Goal: Task Accomplishment & Management: Complete application form

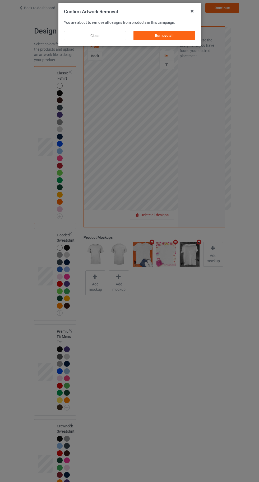
click at [180, 31] on div "Remove all" at bounding box center [164, 36] width 62 height 10
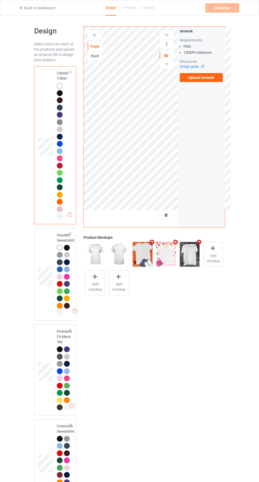
click at [216, 75] on label "Upload Artwork" at bounding box center [201, 77] width 43 height 9
click at [0, 0] on input "Upload Artwork" at bounding box center [0, 0] width 0 height 0
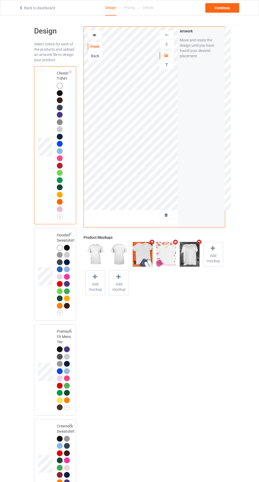
click at [96, 56] on div "Back" at bounding box center [95, 55] width 14 height 5
click at [101, 45] on div "Front" at bounding box center [95, 46] width 14 height 5
click at [230, 11] on div "Continue" at bounding box center [222, 8] width 34 height 10
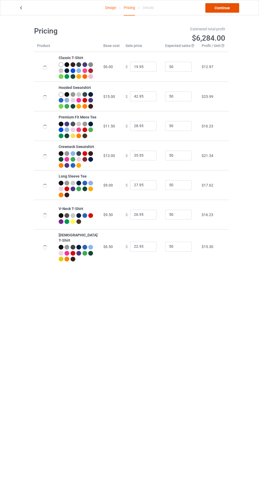
click at [231, 8] on link "Continue" at bounding box center [222, 8] width 34 height 10
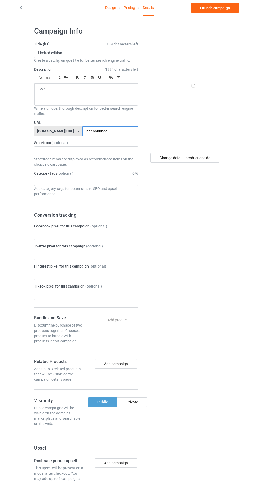
click at [121, 131] on input "hghhhhhhgd" at bounding box center [110, 131] width 56 height 10
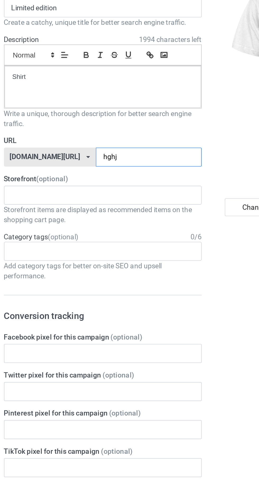
type input "hghjh"
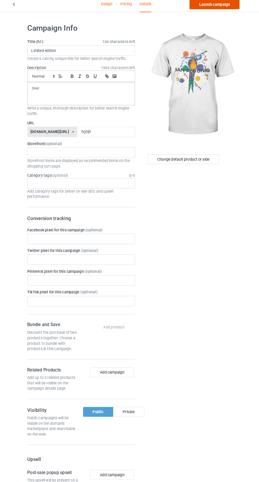
click at [227, 11] on link "Launch campaign" at bounding box center [215, 8] width 48 height 10
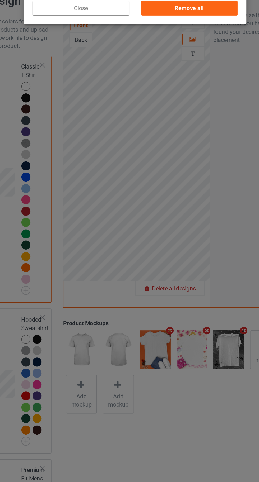
click at [173, 32] on div "Remove all" at bounding box center [164, 36] width 62 height 10
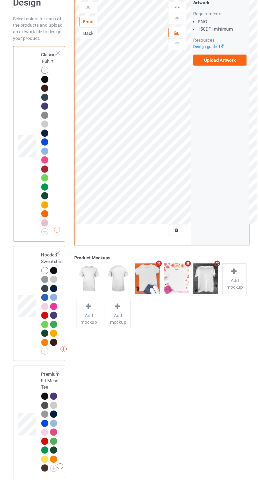
click at [208, 79] on label "Upload Artwork" at bounding box center [201, 77] width 43 height 9
click at [0, 0] on input "Upload Artwork" at bounding box center [0, 0] width 0 height 0
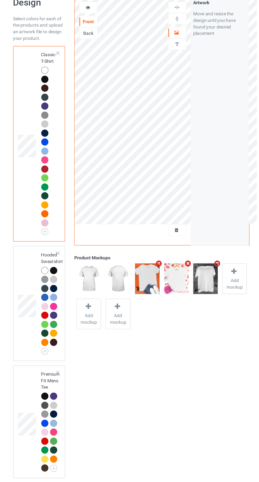
click at [171, 215] on div at bounding box center [166, 215] width 14 height 5
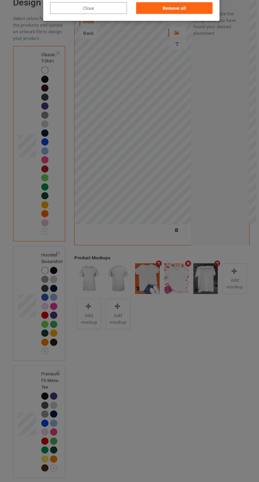
click at [174, 36] on div "Remove all" at bounding box center [164, 36] width 62 height 10
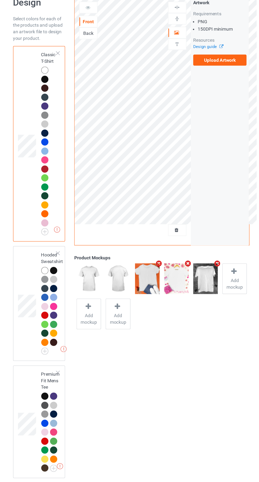
click at [203, 78] on label "Upload Artwork" at bounding box center [201, 77] width 43 height 9
click at [0, 0] on input "Upload Artwork" at bounding box center [0, 0] width 0 height 0
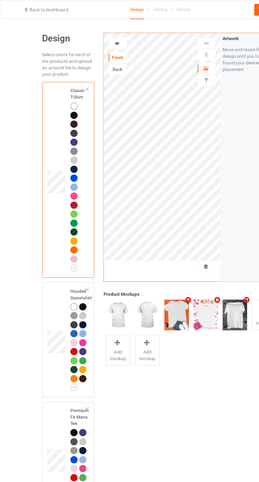
click at [164, 225] on div "Front Back Artwork Personalized text" at bounding box center [131, 127] width 94 height 201
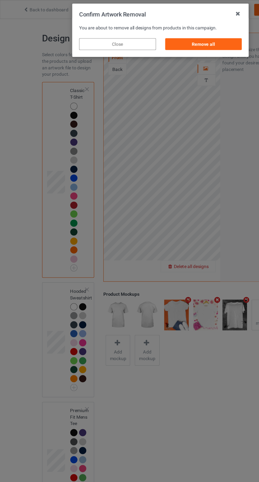
click at [176, 33] on div "Remove all" at bounding box center [164, 36] width 62 height 10
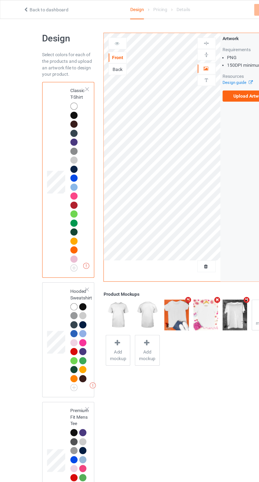
click at [197, 78] on label "Upload Artwork" at bounding box center [201, 77] width 43 height 9
click at [0, 0] on input "Upload Artwork" at bounding box center [0, 0] width 0 height 0
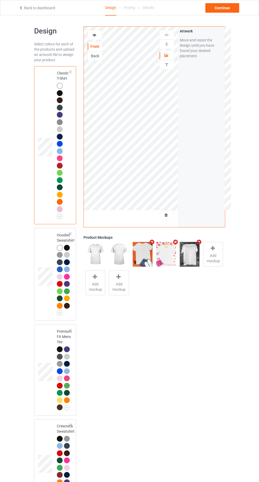
click at [61, 248] on div at bounding box center [60, 248] width 6 height 6
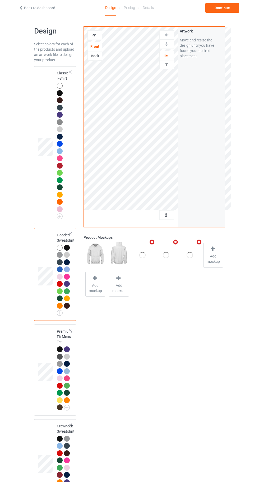
click at [161, 54] on div at bounding box center [166, 55] width 14 height 5
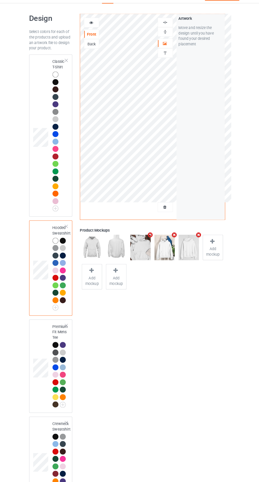
scroll to position [2, 0]
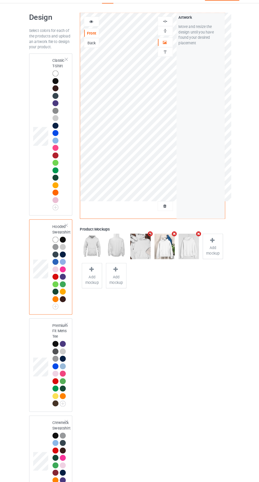
click at [171, 32] on div at bounding box center [166, 32] width 14 height 5
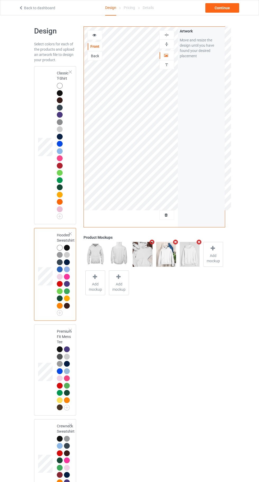
click at [61, 83] on div at bounding box center [60, 86] width 6 height 6
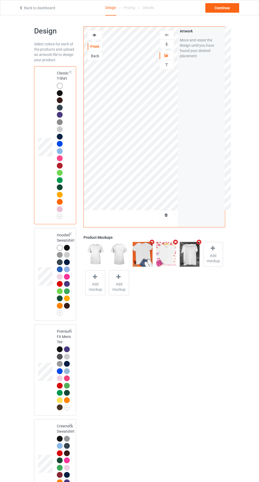
click at [101, 32] on div at bounding box center [94, 35] width 15 height 10
click at [95, 33] on icon at bounding box center [94, 34] width 4 height 4
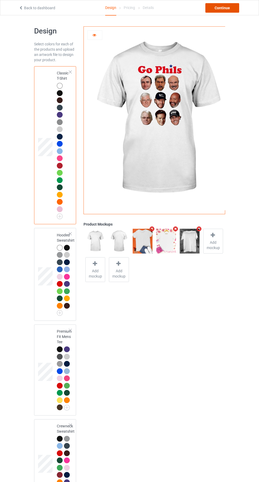
click at [227, 11] on div "Continue" at bounding box center [222, 8] width 34 height 10
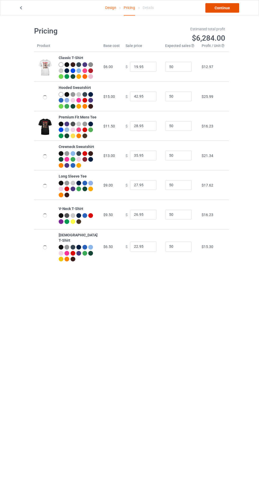
click at [232, 10] on link "Continue" at bounding box center [222, 8] width 34 height 10
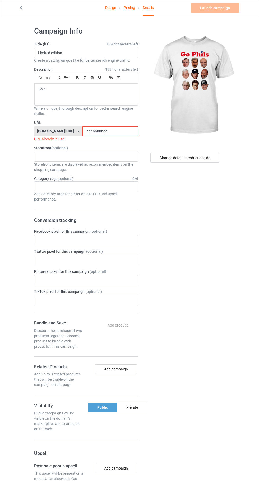
click at [116, 131] on input "hghhhhhhgd" at bounding box center [110, 131] width 56 height 10
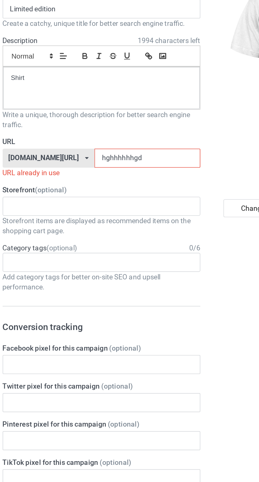
type input "hghhhhhhgdy"
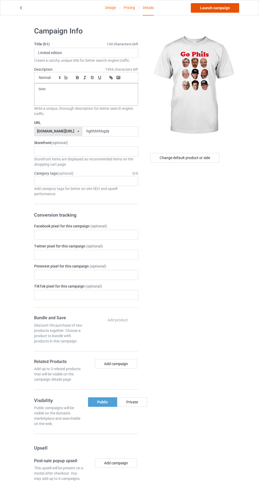
click at [230, 10] on link "Launch campaign" at bounding box center [215, 8] width 48 height 10
